Goal: Check status: Check status

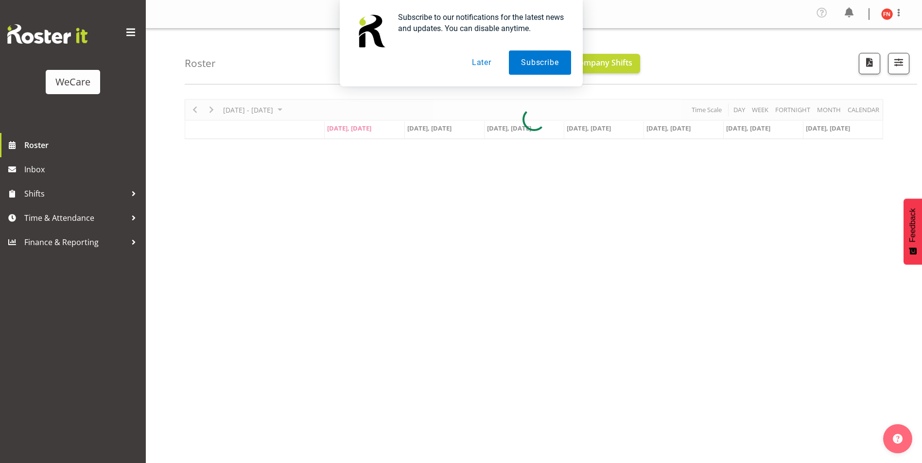
click at [478, 62] on button "Later" at bounding box center [482, 63] width 44 height 24
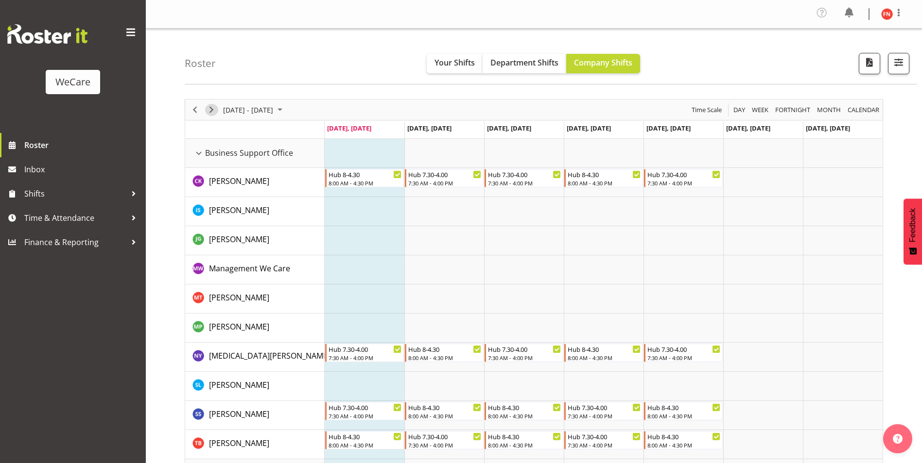
click at [212, 109] on span "Next" at bounding box center [212, 110] width 12 height 12
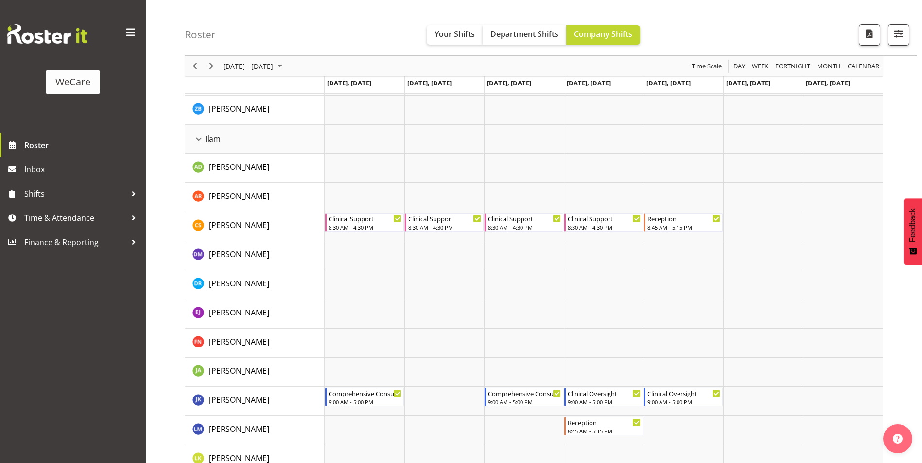
scroll to position [972, 0]
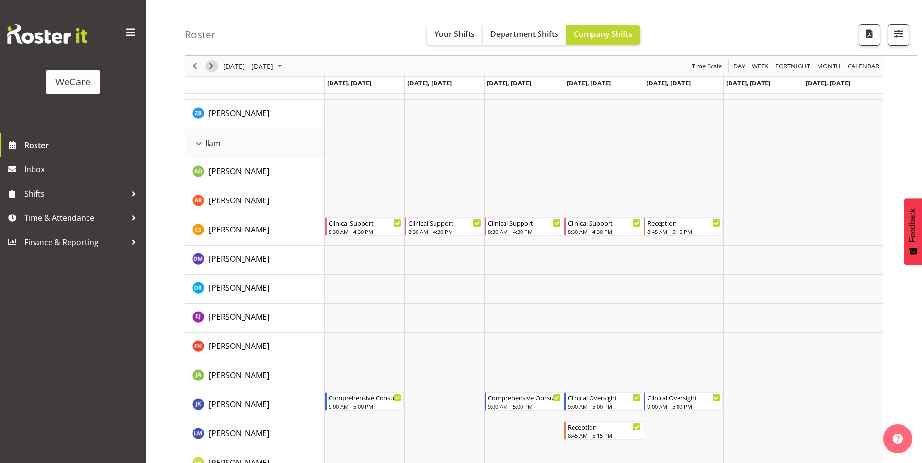
click at [207, 63] on span "Next" at bounding box center [212, 66] width 12 height 12
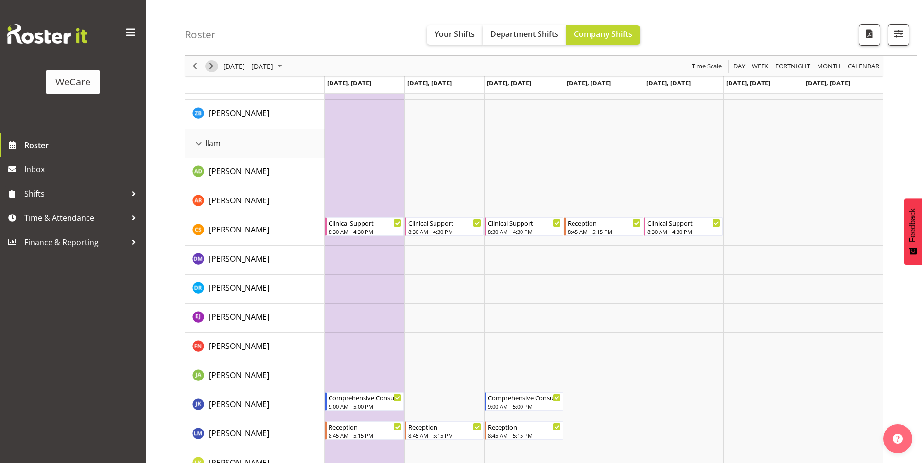
click at [211, 69] on span "Next" at bounding box center [212, 66] width 12 height 12
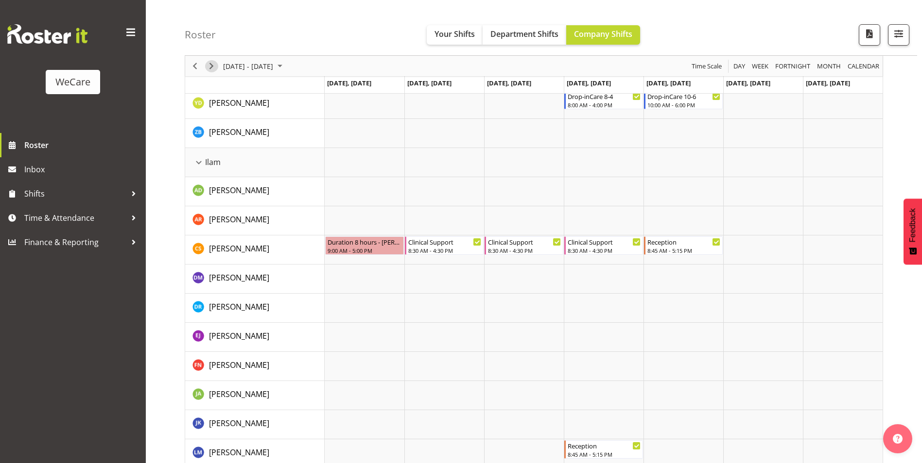
click at [211, 63] on span "Next" at bounding box center [212, 66] width 12 height 12
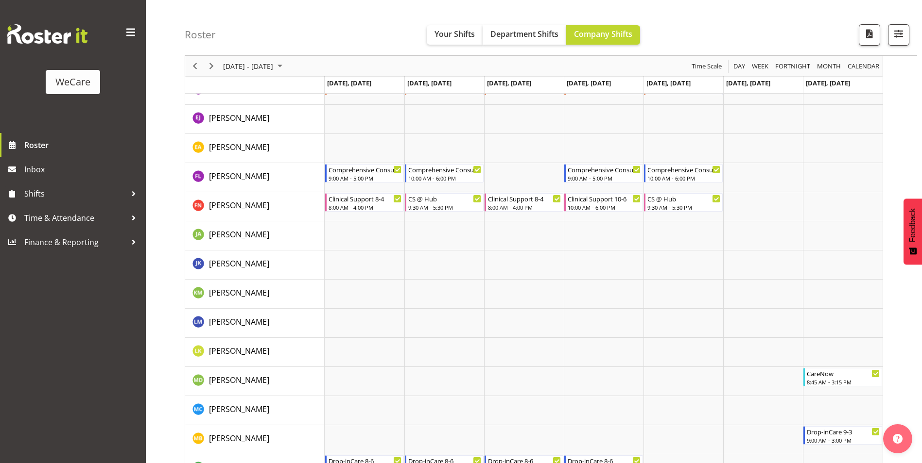
scroll to position [3061, 0]
